Goal: Find specific page/section: Find specific page/section

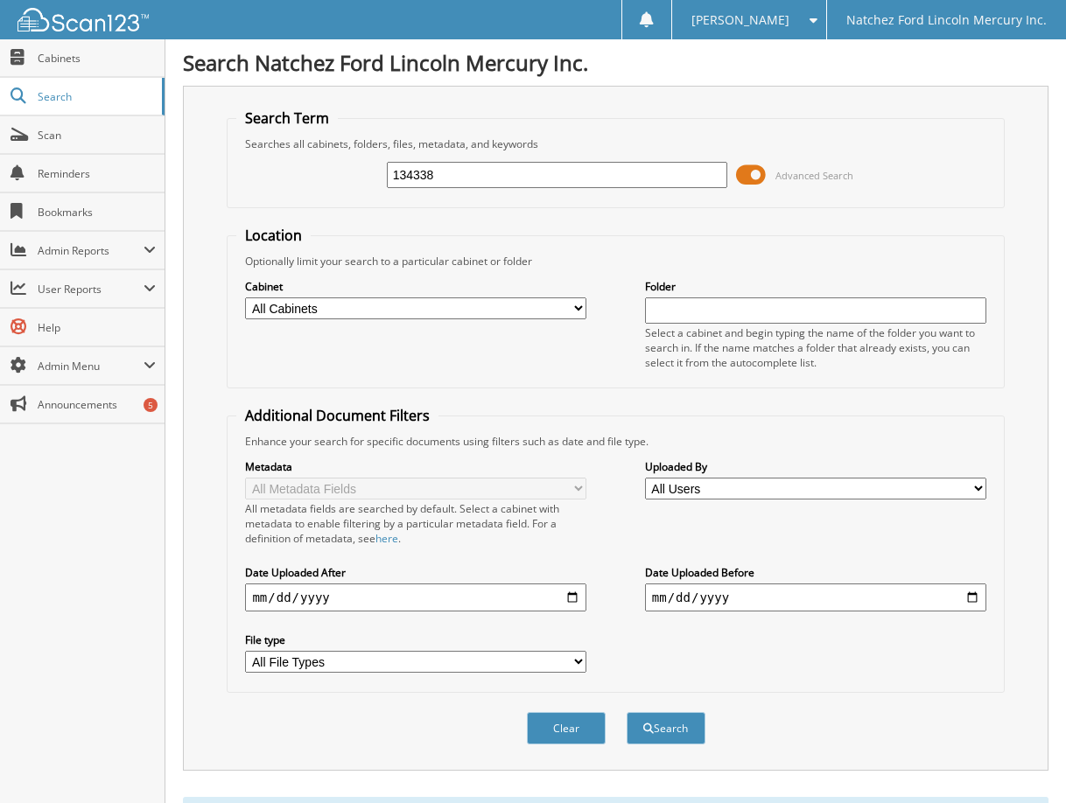
drag, startPoint x: 469, startPoint y: 180, endPoint x: 179, endPoint y: 174, distance: 289.8
click at [182, 178] on div "Search Natchez Ford Lincoln Mercury Inc. Search Term Searches all cabinets, fol…" at bounding box center [615, 772] width 901 height 1544
type input "h"
type input "jp2856b"
click at [627, 712] on button "Search" at bounding box center [666, 728] width 79 height 32
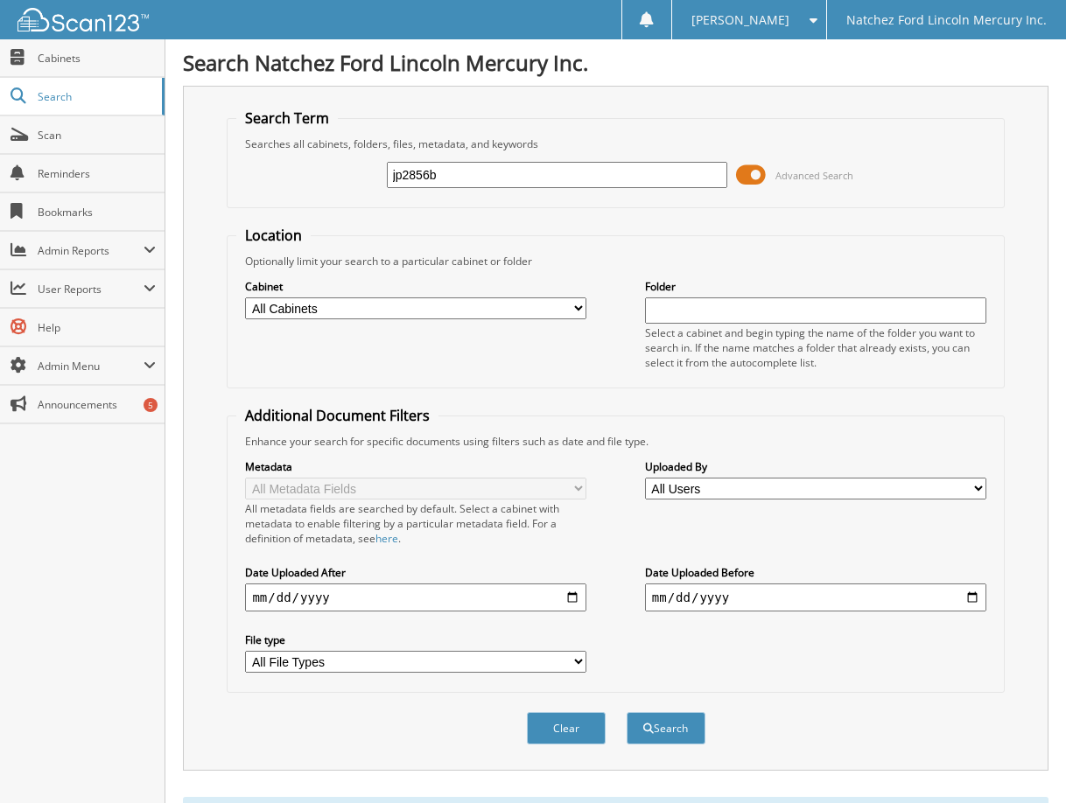
drag, startPoint x: 479, startPoint y: 181, endPoint x: 251, endPoint y: 158, distance: 228.8
click at [252, 161] on div "jp2856b Advanced Search" at bounding box center [615, 174] width 758 height 47
type input "217418"
click at [627, 712] on button "Search" at bounding box center [666, 728] width 79 height 32
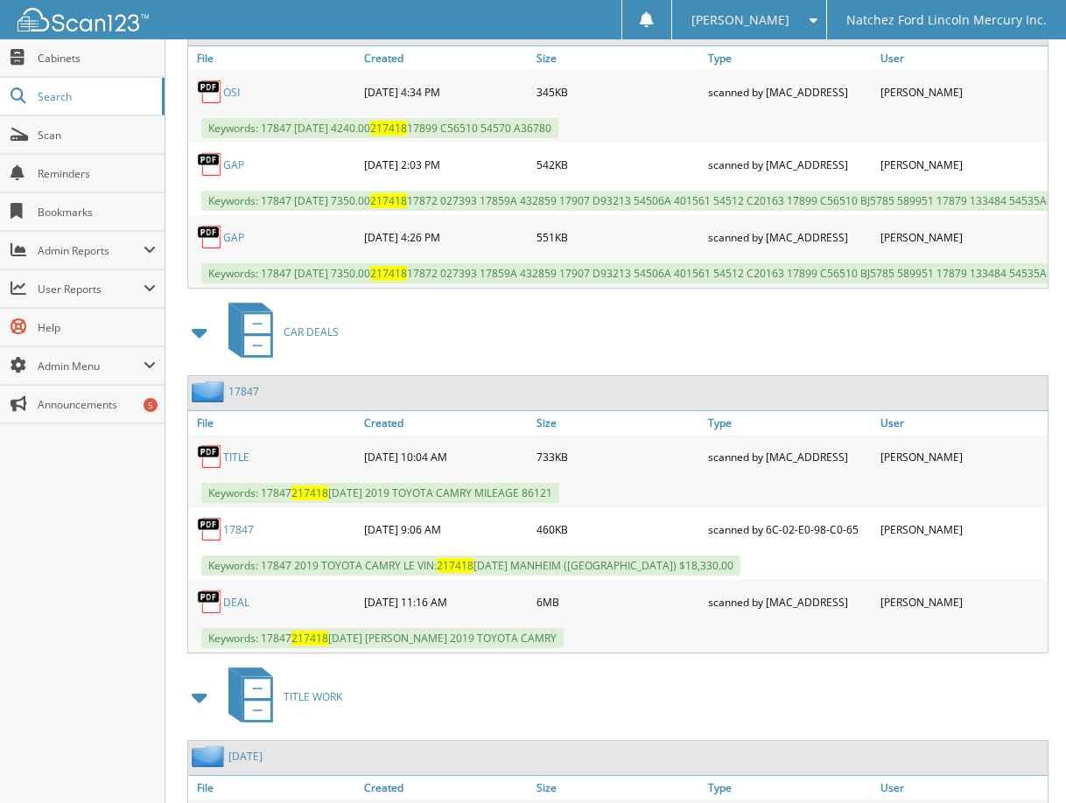
scroll to position [1309, 0]
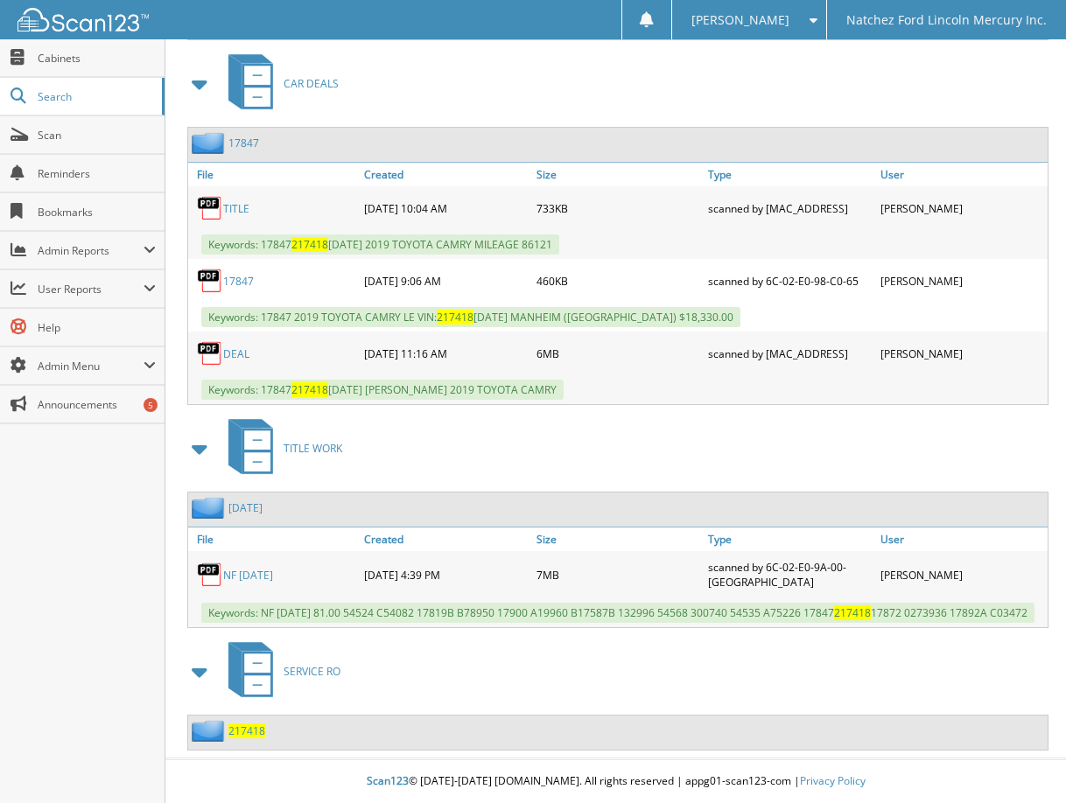
click at [234, 356] on link "DEAL" at bounding box center [236, 354] width 26 height 15
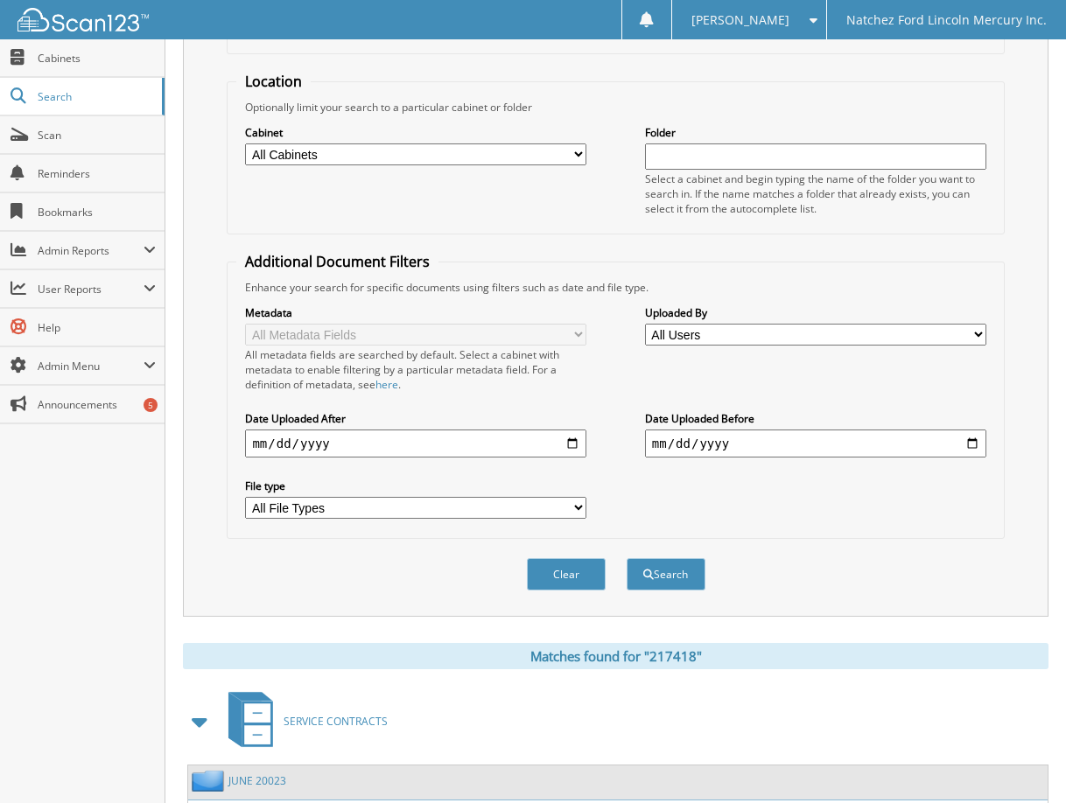
scroll to position [84, 0]
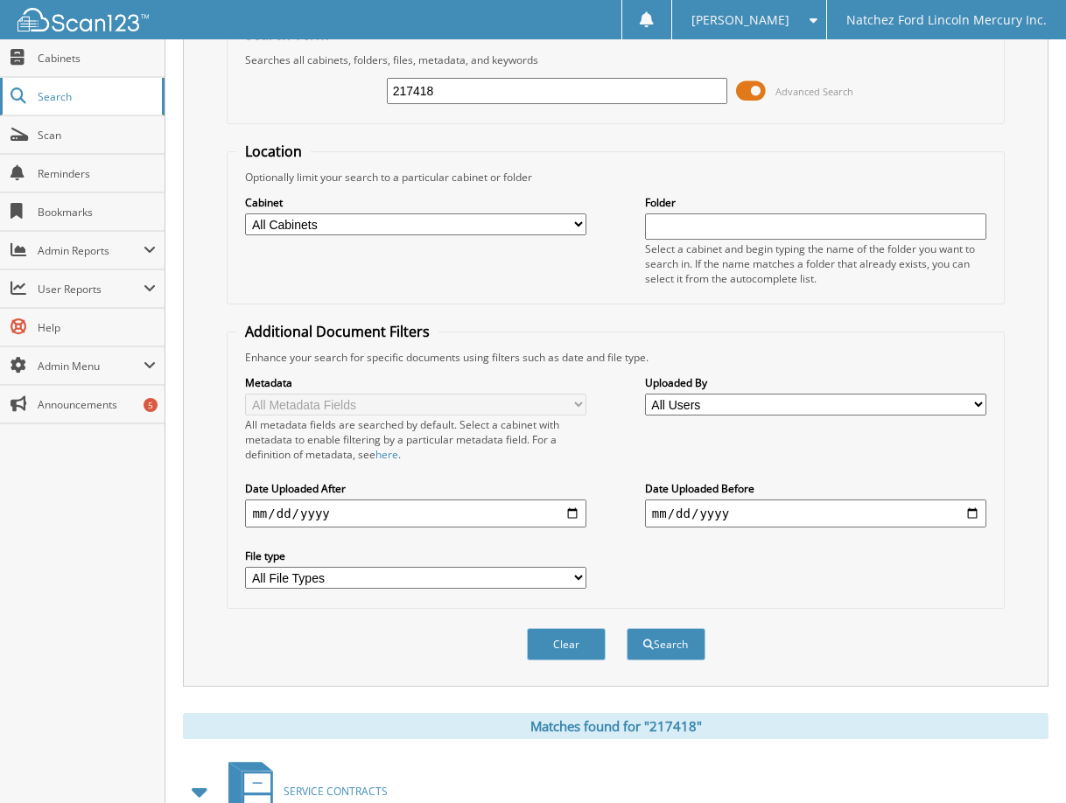
drag, startPoint x: 476, startPoint y: 84, endPoint x: 151, endPoint y: 80, distance: 324.7
type input "006795"
click at [627, 628] on button "Search" at bounding box center [666, 644] width 79 height 32
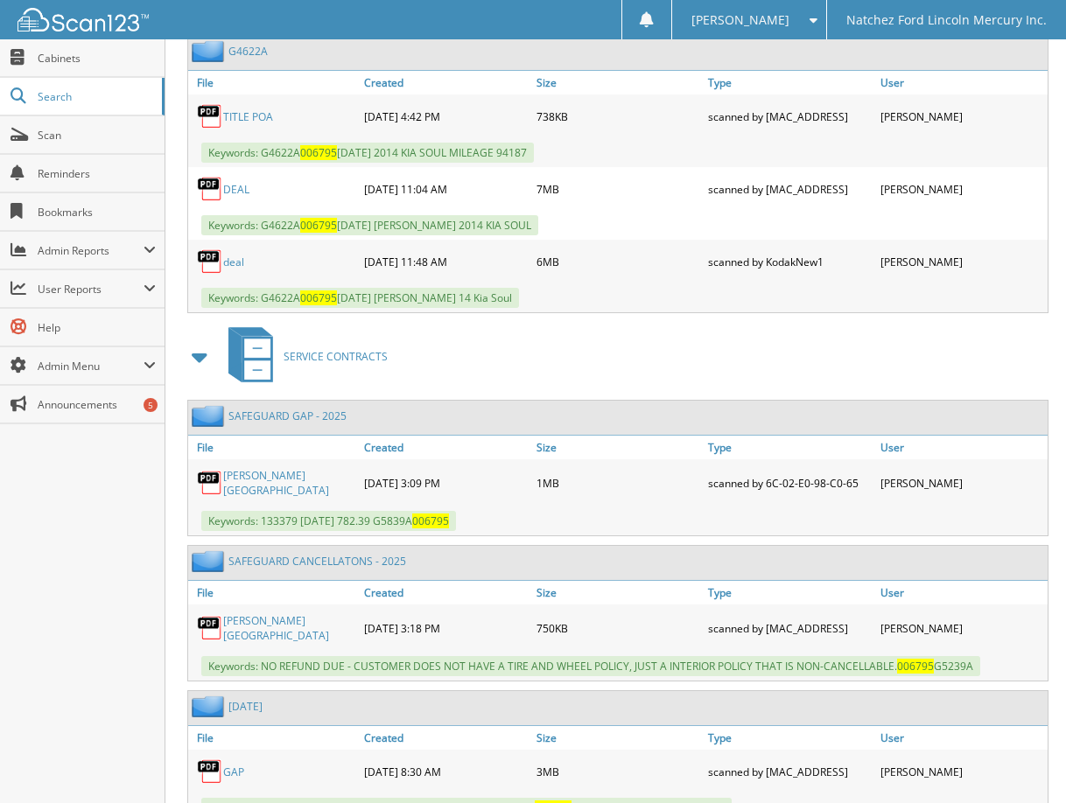
scroll to position [1225, 0]
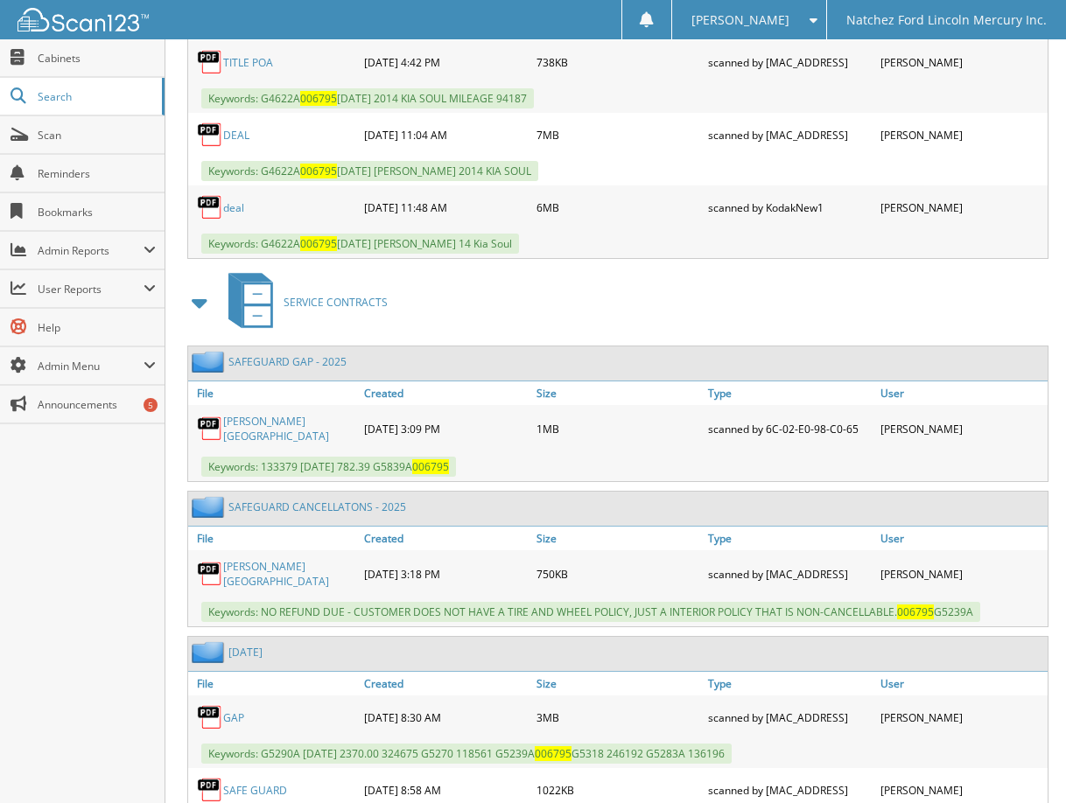
click at [276, 571] on link "AMANDA ENGLAND" at bounding box center [289, 574] width 132 height 30
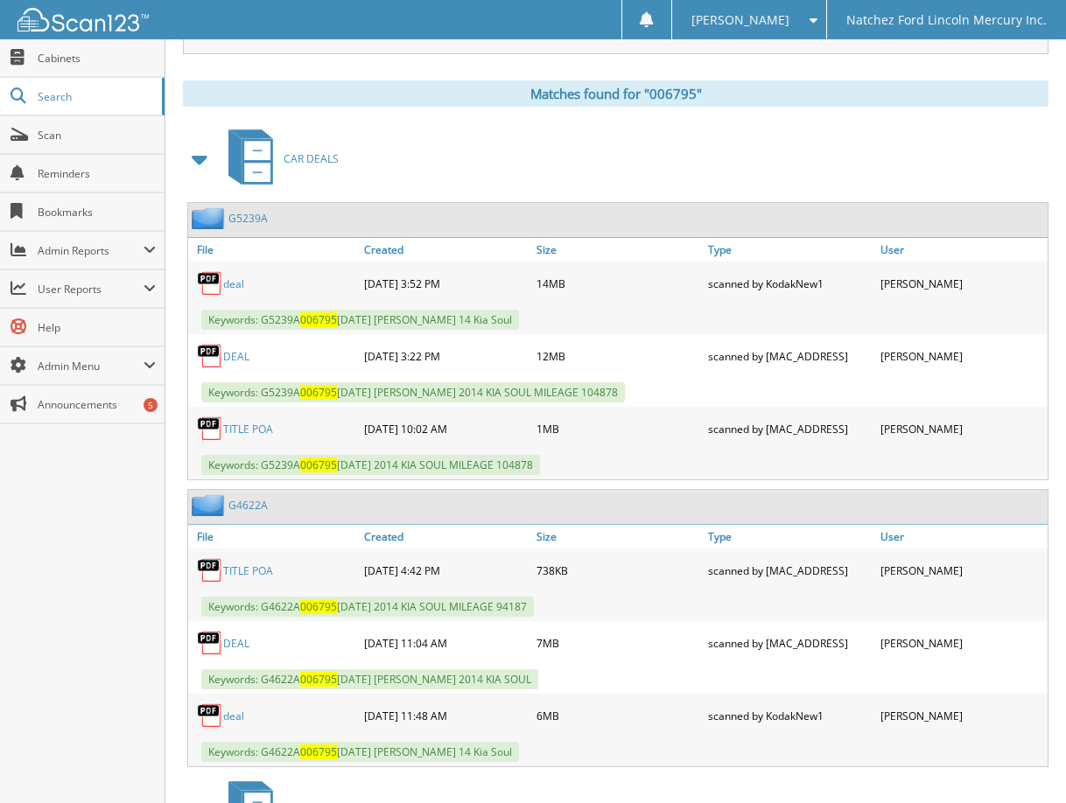
scroll to position [613, 0]
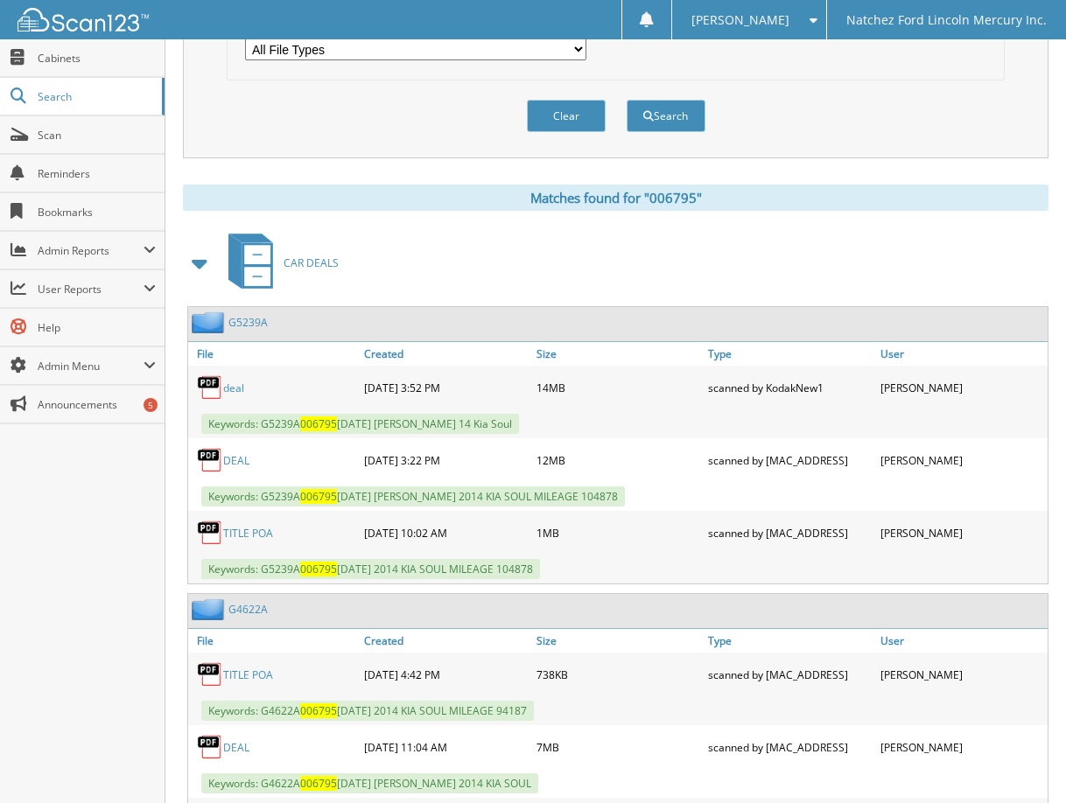
click at [241, 461] on link "DEAL" at bounding box center [236, 460] width 26 height 15
click at [233, 459] on link "DEAL" at bounding box center [236, 460] width 26 height 15
click at [235, 385] on link "deal" at bounding box center [233, 388] width 21 height 15
